Goal: Information Seeking & Learning: Learn about a topic

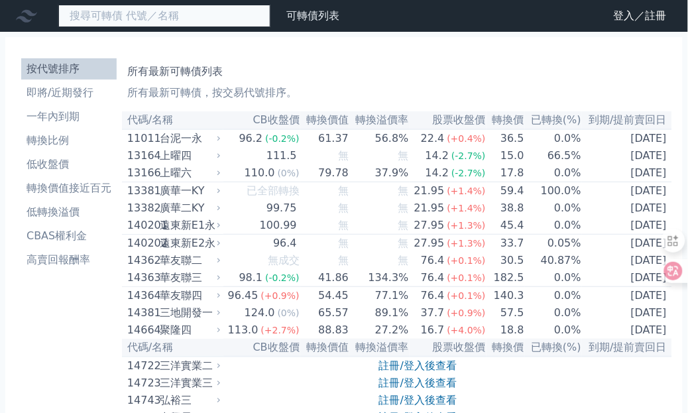
click at [107, 27] on input at bounding box center [164, 16] width 212 height 23
click at [157, 14] on input "3324" at bounding box center [164, 16] width 212 height 23
click at [124, 13] on input "3324" at bounding box center [164, 16] width 212 height 23
drag, startPoint x: 124, startPoint y: 13, endPoint x: 19, endPoint y: 17, distance: 105.5
click at [19, 17] on div "3324 可轉債列表 財務數據" at bounding box center [172, 16] width 345 height 23
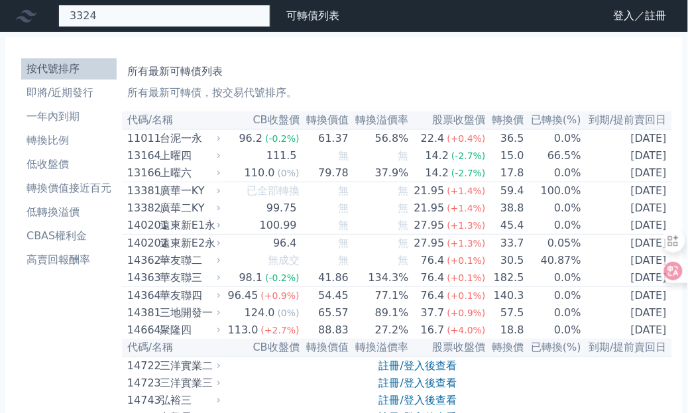
type input "3324"
click at [110, 10] on input at bounding box center [164, 16] width 212 height 23
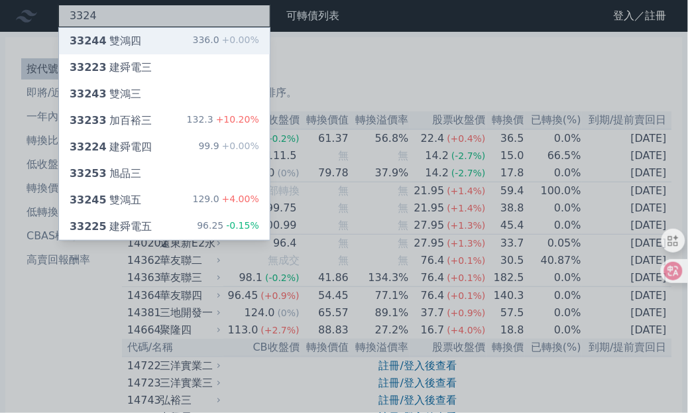
type input "3324"
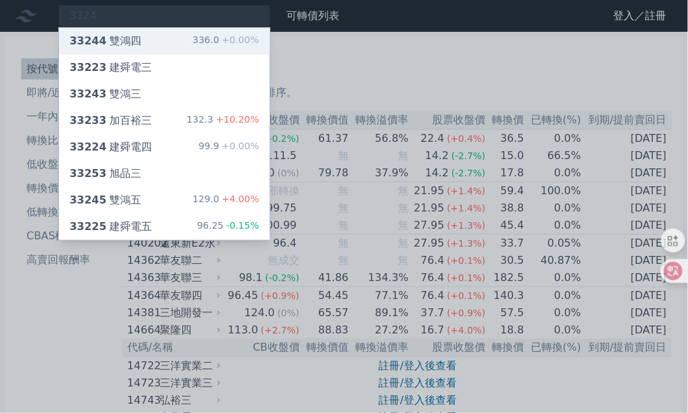
click at [139, 34] on div "33244 雙鴻四 336.0 +0.00%" at bounding box center [164, 41] width 211 height 27
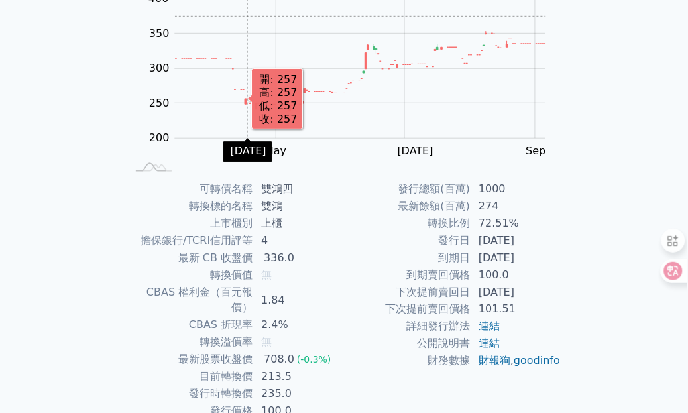
scroll to position [166, 0]
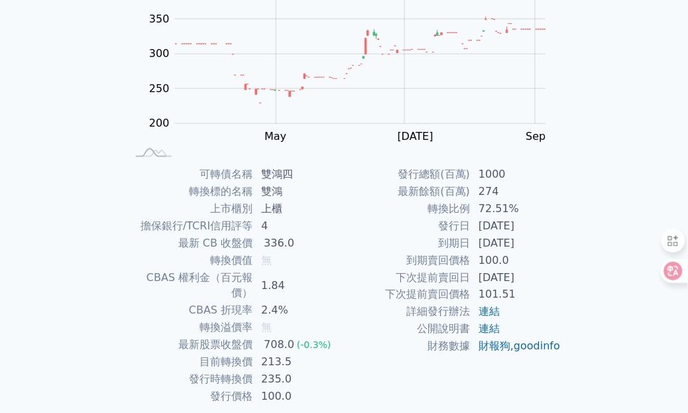
click at [101, 157] on div "可轉債列表 › 33244 雙鴻四 33244 雙鴻四 可轉債詳細資訊 Zoom Out 400 180 200 220 240 450 400 300 35…" at bounding box center [344, 165] width 509 height 598
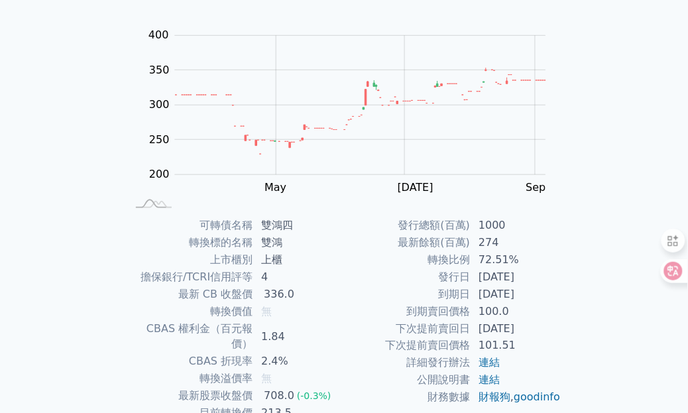
scroll to position [0, 0]
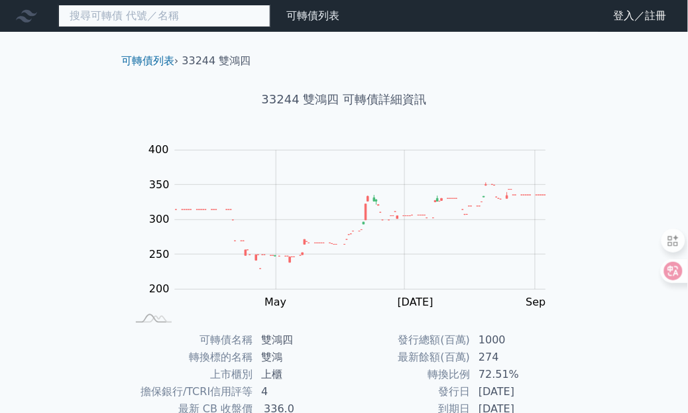
click at [84, 17] on input at bounding box center [164, 16] width 212 height 23
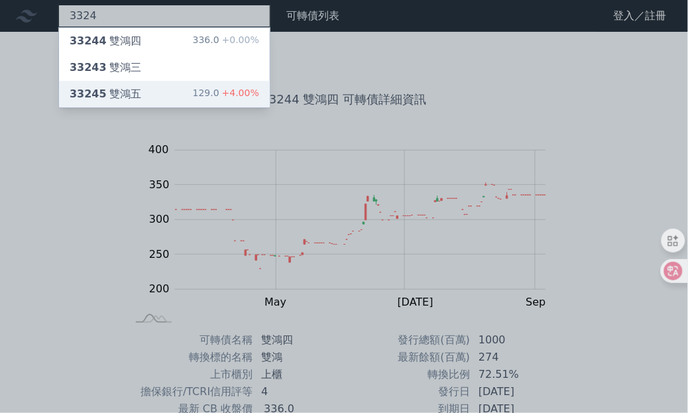
type input "3324"
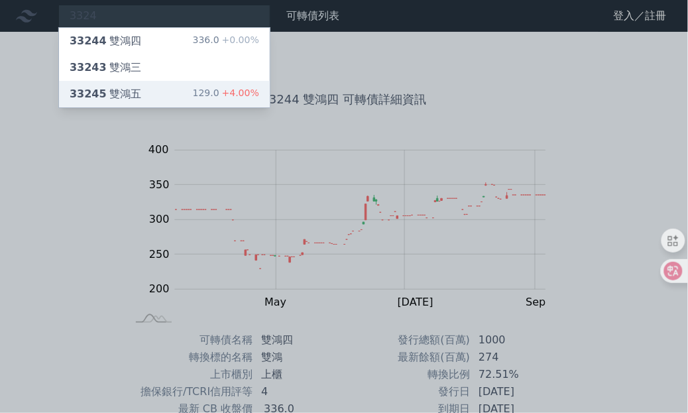
click at [176, 99] on div "33245 雙鴻五 129.0 +4.00%" at bounding box center [164, 94] width 211 height 27
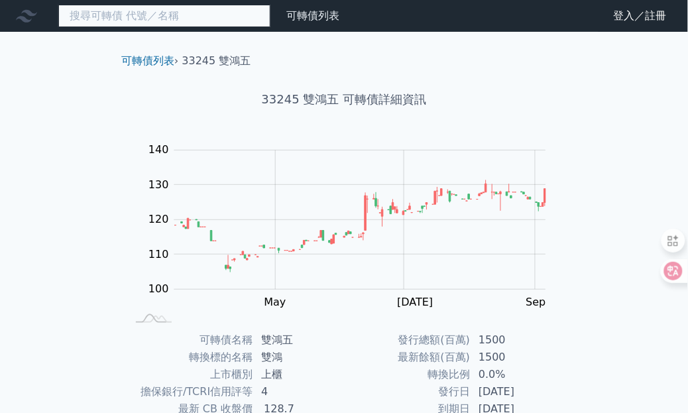
click at [100, 15] on input at bounding box center [164, 16] width 212 height 23
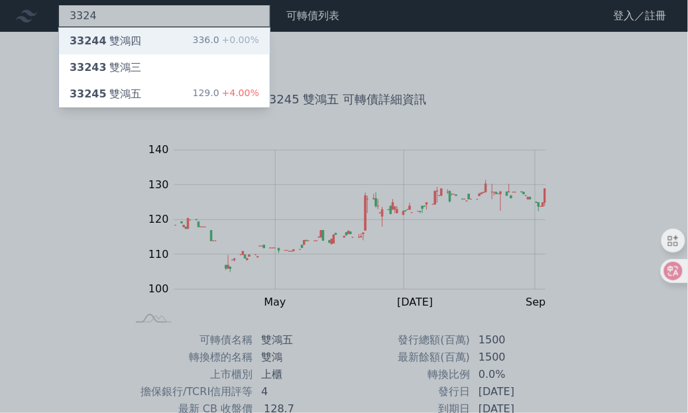
type input "3324"
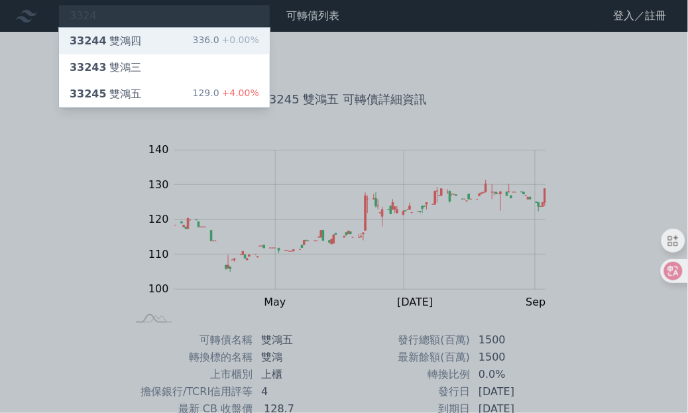
click at [116, 34] on div "33244 雙鴻四" at bounding box center [106, 41] width 72 height 16
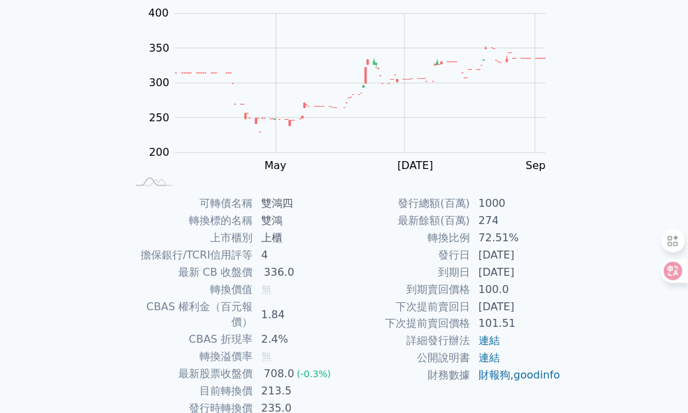
scroll to position [166, 0]
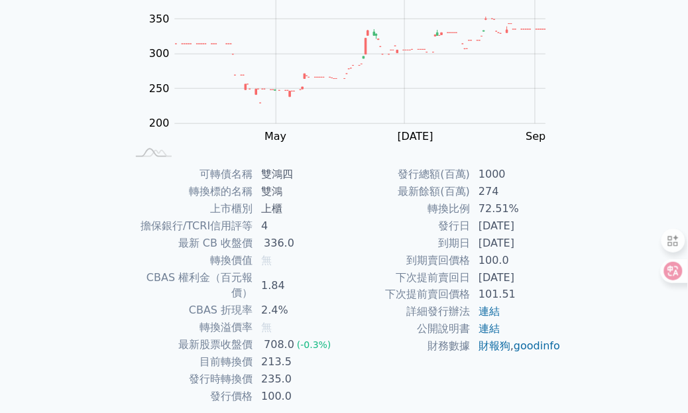
click at [90, 66] on div "可轉債列表 › 33244 雙鴻四 33244 雙鴻四 可轉債詳細資訊 Zoom Out 400 180 200 220 240 450 400 300 35…" at bounding box center [344, 165] width 509 height 598
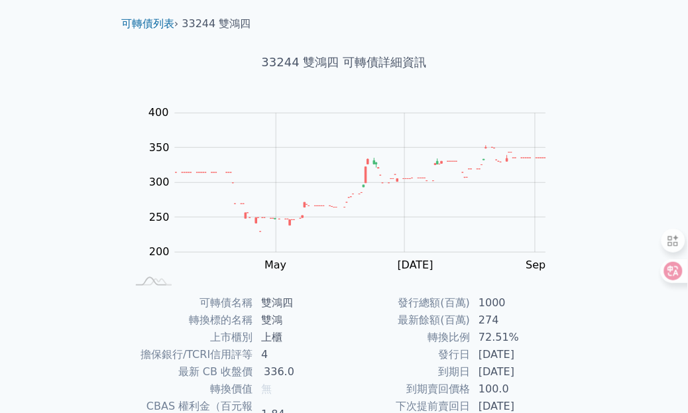
scroll to position [0, 0]
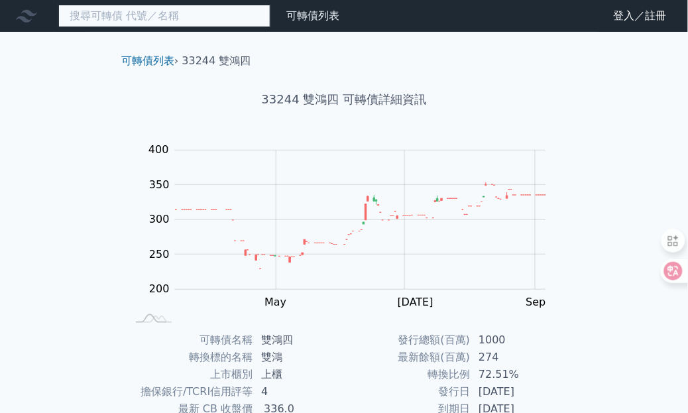
click at [88, 18] on input at bounding box center [164, 16] width 212 height 23
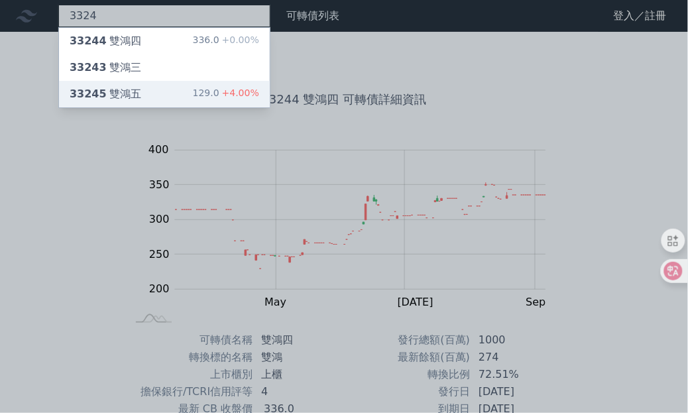
type input "3324"
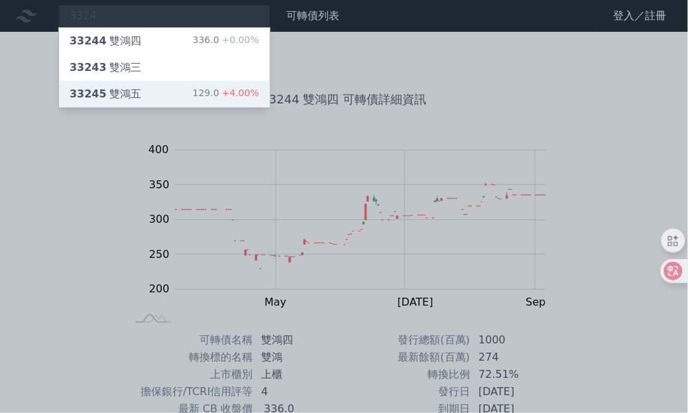
click at [141, 90] on div "33245 雙鴻五 129.0 +4.00%" at bounding box center [164, 94] width 211 height 27
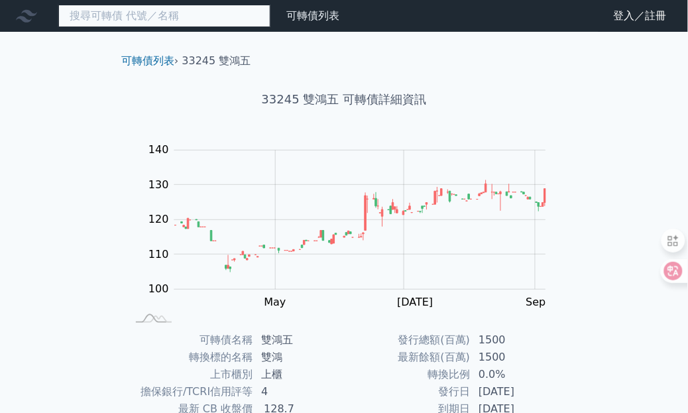
click at [117, 12] on input at bounding box center [164, 16] width 212 height 23
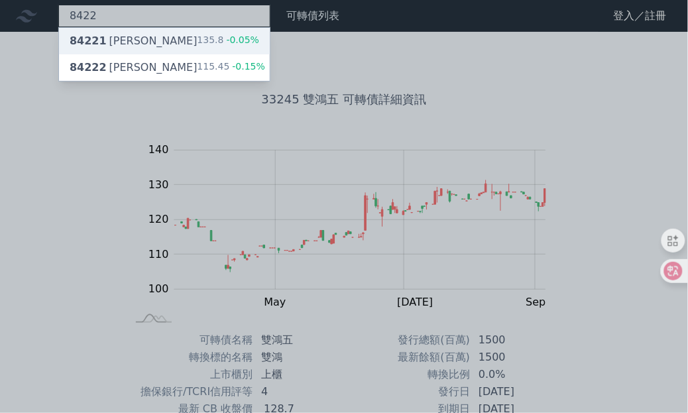
type input "8422"
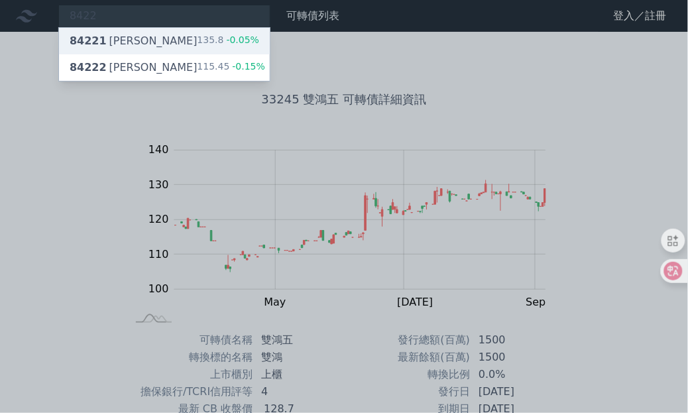
click at [116, 43] on div "84221 [PERSON_NAME]" at bounding box center [134, 41] width 128 height 16
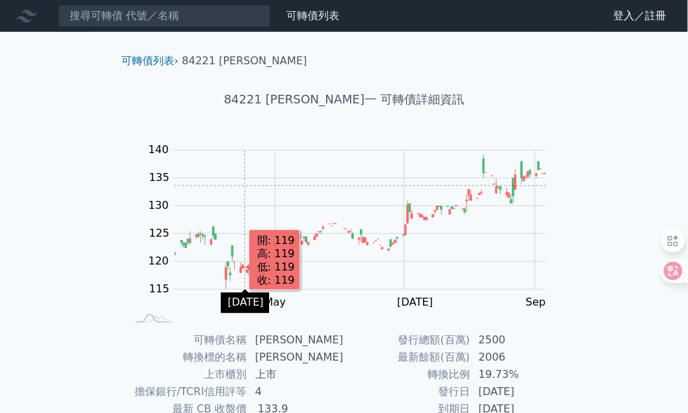
scroll to position [166, 0]
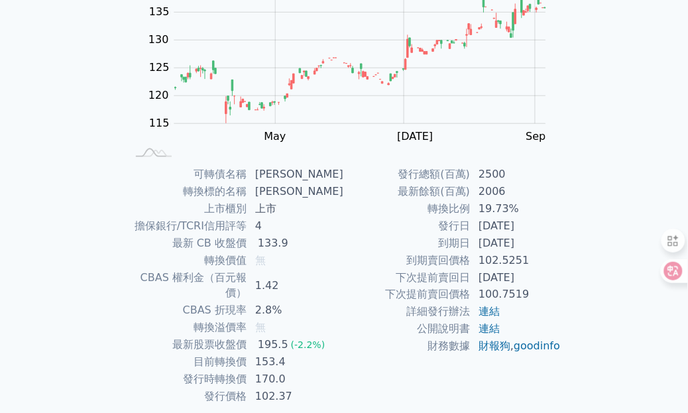
click at [631, 123] on div "可轉債列表 財務數據 可轉債列表 財務數據 登入／註冊 登入／註冊 可轉債列表 › 84221 可寧衛一 84221 可寧衛一 可轉債詳細資訊 Zoom Ou…" at bounding box center [344, 149] width 688 height 630
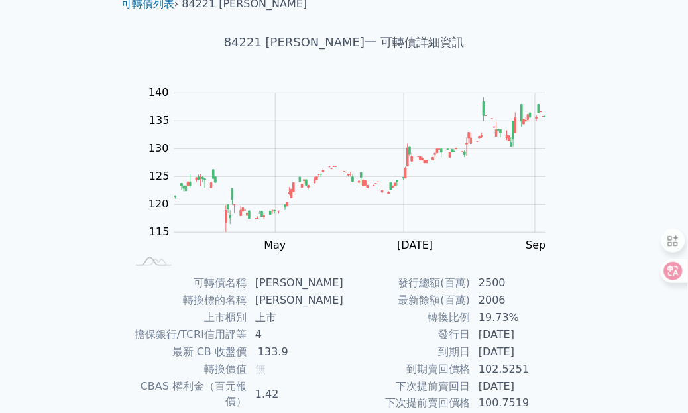
scroll to position [0, 0]
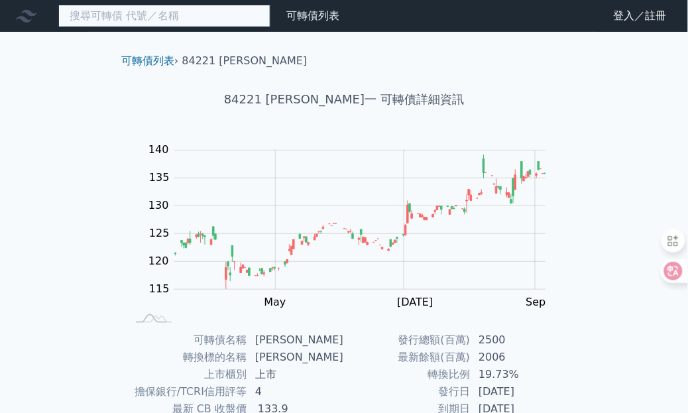
click at [157, 17] on input at bounding box center [164, 16] width 212 height 23
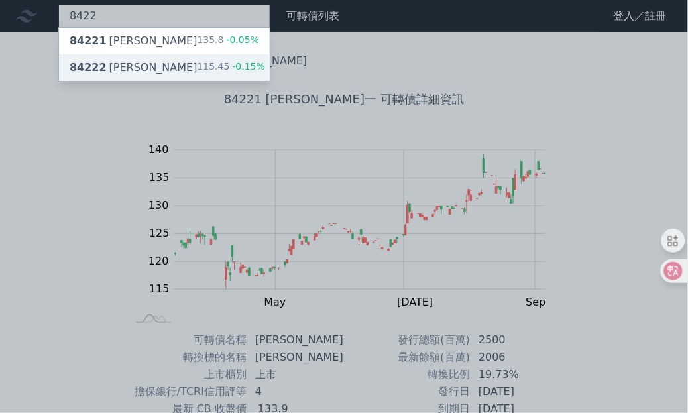
type input "8422"
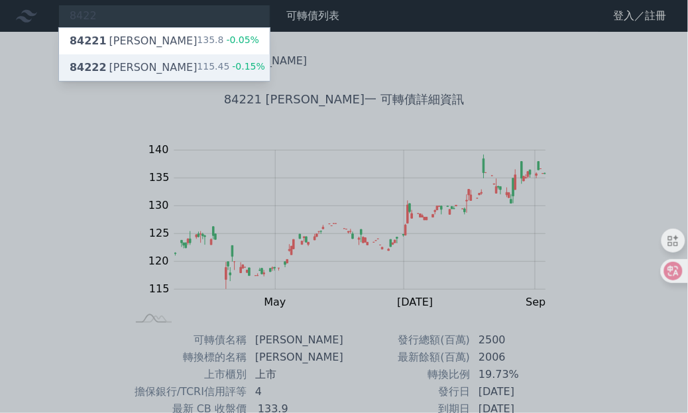
click at [206, 68] on div "115.45 -0.15%" at bounding box center [232, 68] width 68 height 16
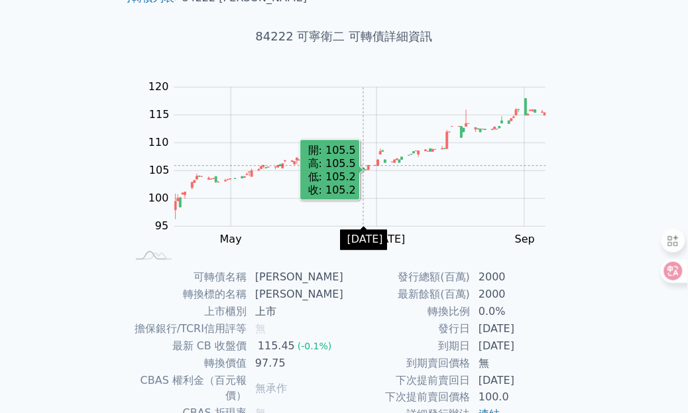
scroll to position [166, 0]
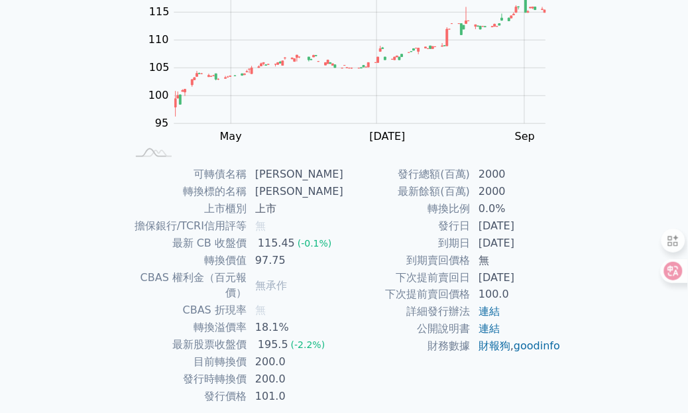
click at [621, 147] on div "可轉債列表 財務數據 可轉債列表 財務數據 登入／註冊 登入／註冊 可轉債列表 › 84222 可寧衛二 84222 可寧衛二 可轉債詳細資訊 Zoom Ou…" at bounding box center [344, 149] width 688 height 630
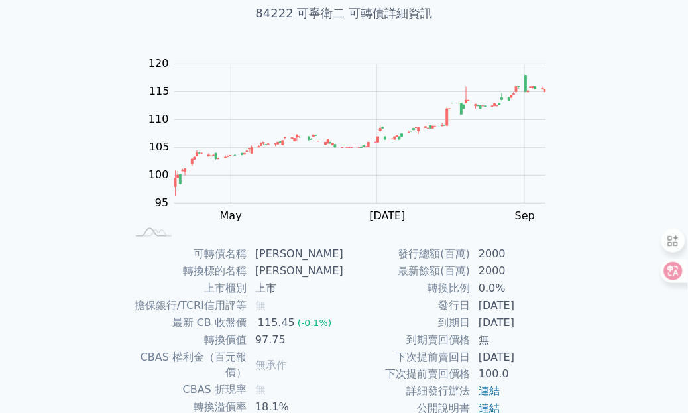
scroll to position [0, 0]
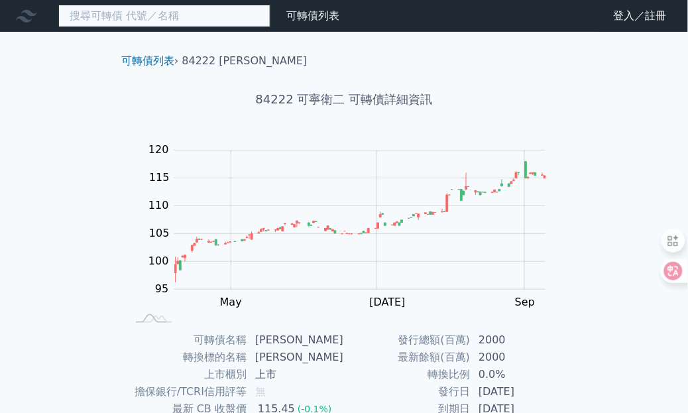
click at [121, 14] on input at bounding box center [164, 16] width 212 height 23
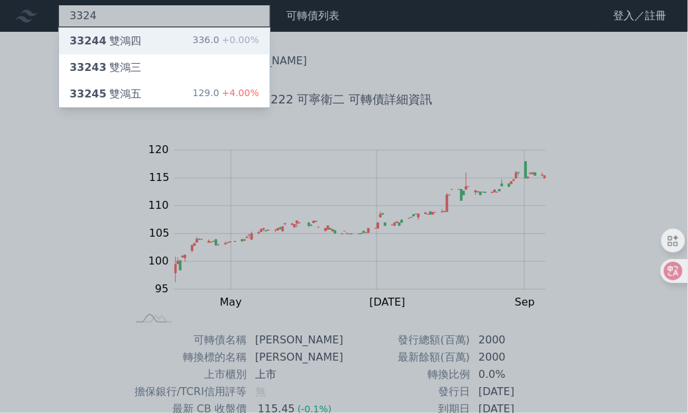
type input "3324"
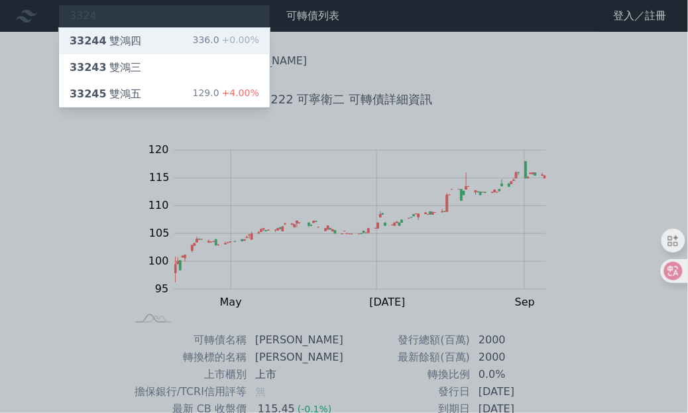
click at [166, 29] on div "33244 雙鴻四 336.0 +0.00%" at bounding box center [164, 41] width 211 height 27
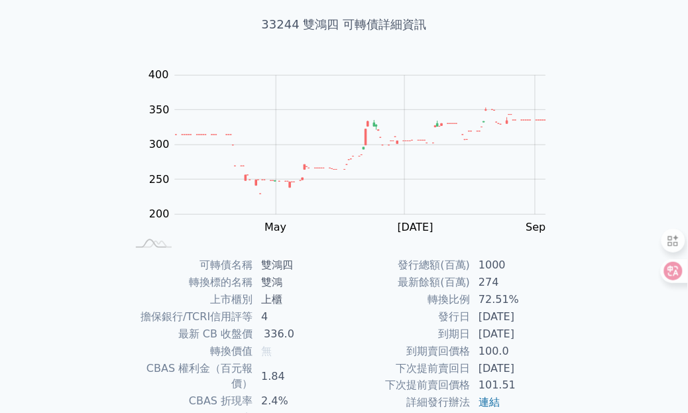
scroll to position [166, 0]
